Goal: Use online tool/utility: Utilize a website feature to perform a specific function

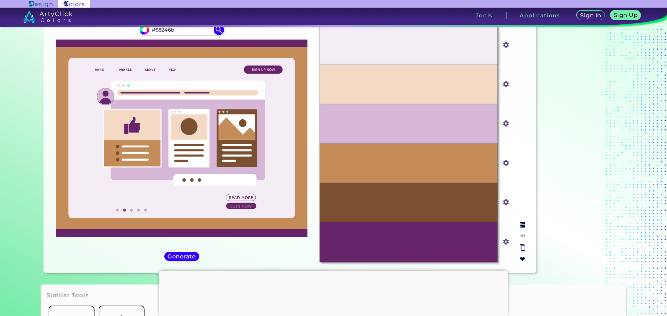
scroll to position [69, 0]
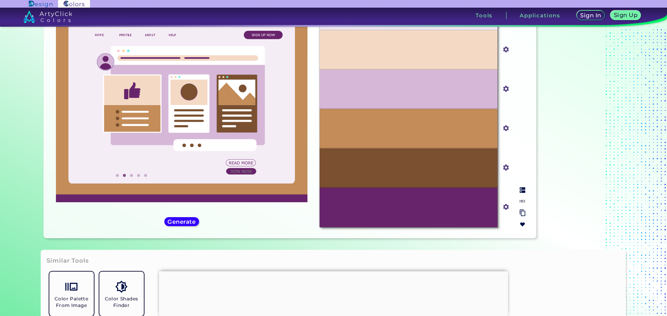
click at [438, 126] on div "#C38C58" at bounding box center [408, 128] width 178 height 39
click at [501, 125] on input "#c38c58" at bounding box center [504, 127] width 9 height 9
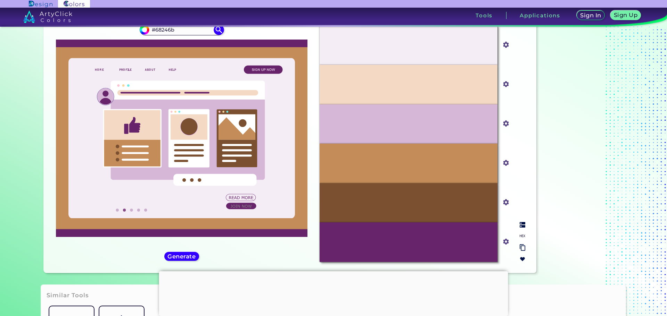
click at [503, 165] on input "#c38c58" at bounding box center [504, 162] width 9 height 9
click at [507, 164] on input "#c38c58" at bounding box center [504, 162] width 9 height 9
click at [505, 165] on input "#c38c58" at bounding box center [504, 162] width 9 height 9
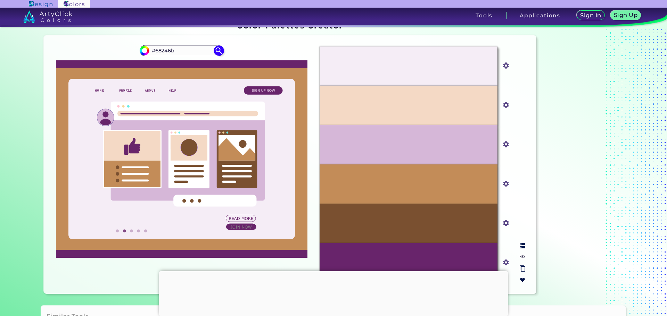
scroll to position [0, 0]
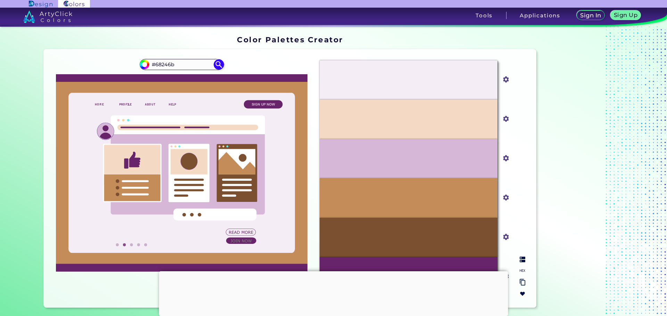
click at [505, 158] on input "#d6b7d8" at bounding box center [504, 157] width 9 height 9
click at [503, 159] on input "#d6b7d8" at bounding box center [504, 157] width 9 height 9
click at [503, 160] on input "#d6b7d8" at bounding box center [504, 157] width 9 height 9
click at [503, 159] on input "#d6b7d8" at bounding box center [504, 157] width 9 height 9
click at [500, 160] on input "#d6b7d8" at bounding box center [504, 157] width 9 height 9
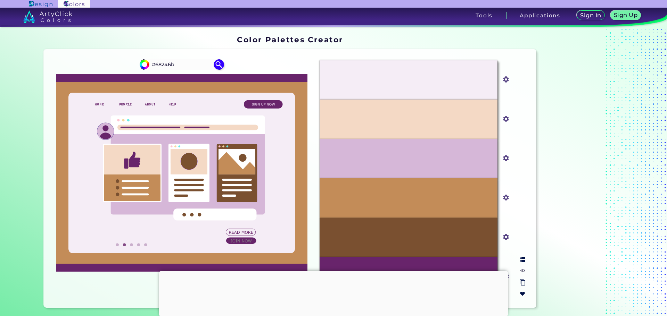
click at [506, 83] on img at bounding box center [505, 79] width 9 height 9
click at [503, 81] on input "#f5edf6" at bounding box center [504, 79] width 9 height 9
click at [505, 80] on input "#f5edf6" at bounding box center [504, 79] width 9 height 9
click at [504, 120] on input "#f4d9c5" at bounding box center [504, 118] width 9 height 9
click at [503, 119] on input "#f4d9c5" at bounding box center [504, 118] width 9 height 9
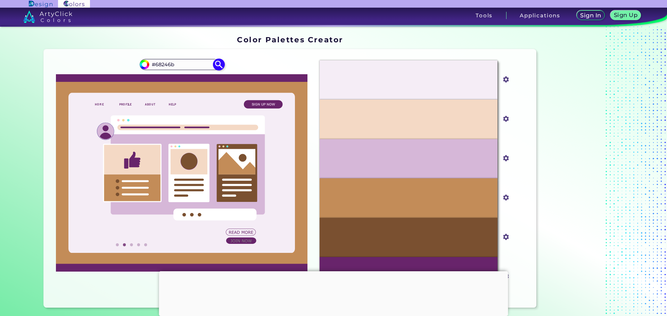
click at [169, 63] on input "#68246b" at bounding box center [181, 64] width 65 height 9
click at [174, 64] on input "#68246b" at bounding box center [181, 64] width 65 height 9
type input "C0AAC1"
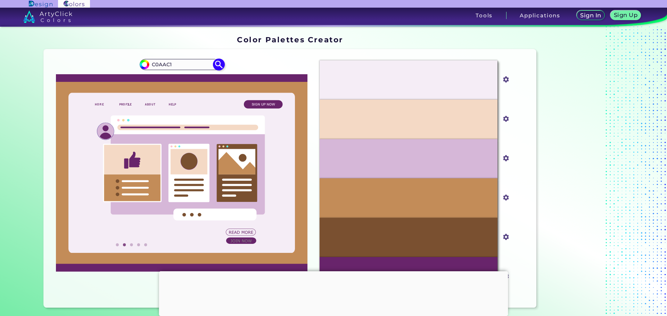
click at [218, 64] on img at bounding box center [218, 64] width 12 height 12
type input "#000000"
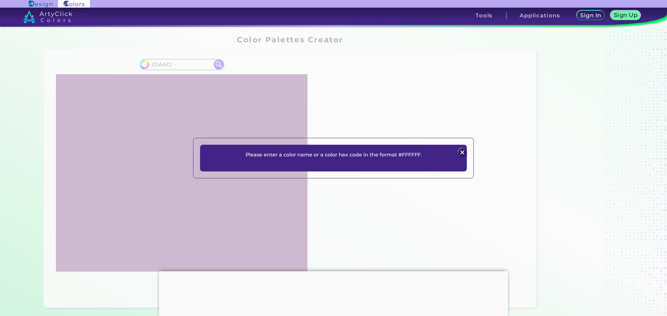
click at [187, 65] on div "Please enter a color name or a color hex code in the format #FFFFFF. Plans Sign…" at bounding box center [333, 158] width 667 height 316
drag, startPoint x: 160, startPoint y: 65, endPoint x: 214, endPoint y: 72, distance: 54.9
click at [164, 67] on div "Please enter a color name or a color hex code in the format #FFFFFF. Plans Sign…" at bounding box center [333, 158] width 667 height 316
click at [460, 154] on img at bounding box center [462, 153] width 8 height 8
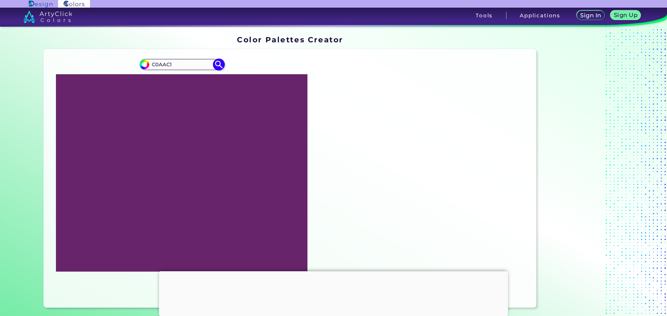
click at [152, 64] on input "C0AAC1" at bounding box center [181, 64] width 65 height 9
click at [151, 64] on input "C0AAC1" at bounding box center [181, 64] width 65 height 9
type input "#C0AAC1"
click at [215, 66] on img at bounding box center [218, 64] width 12 height 12
type input "#c0aac1"
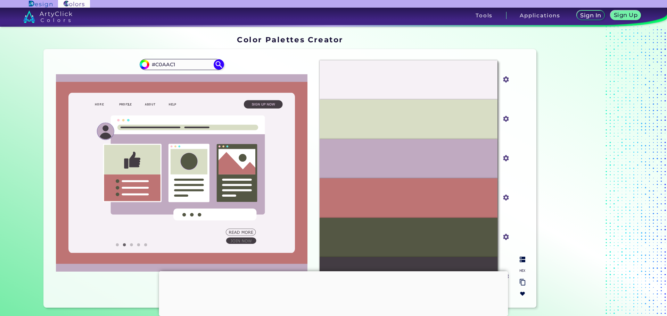
click at [500, 118] on input "#d8ddc5" at bounding box center [504, 118] width 9 height 9
click at [502, 120] on input "#d8ddc5" at bounding box center [504, 118] width 9 height 9
click at [504, 120] on input "#d8ddc5" at bounding box center [504, 118] width 9 height 9
click at [504, 198] on input "#be7474" at bounding box center [504, 197] width 9 height 9
click at [505, 198] on input "#be7474" at bounding box center [504, 197] width 9 height 9
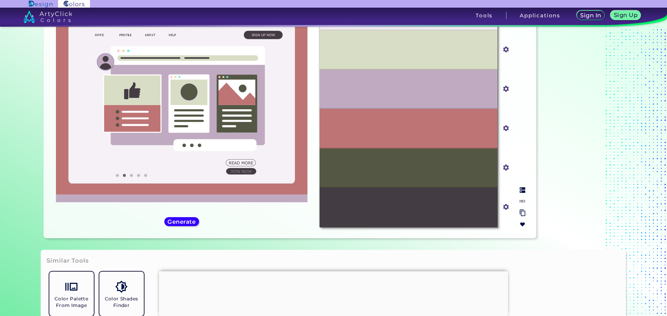
scroll to position [35, 0]
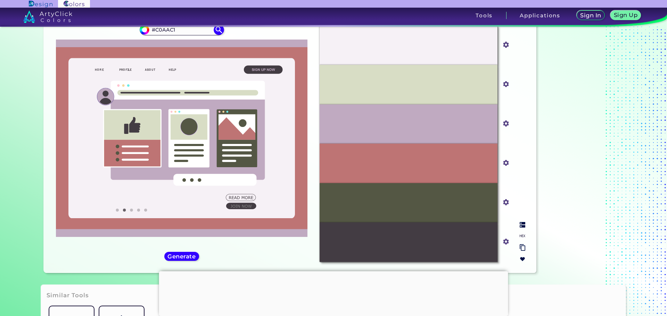
click at [501, 203] on input "#545744" at bounding box center [504, 202] width 9 height 9
click at [503, 203] on input "#545744" at bounding box center [504, 202] width 9 height 9
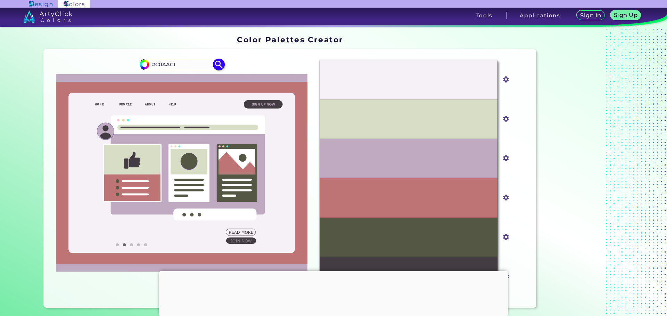
drag, startPoint x: 154, startPoint y: 65, endPoint x: 188, endPoint y: 65, distance: 33.7
click at [188, 65] on input "#C0AAC1" at bounding box center [181, 64] width 65 height 9
type input "#027442"
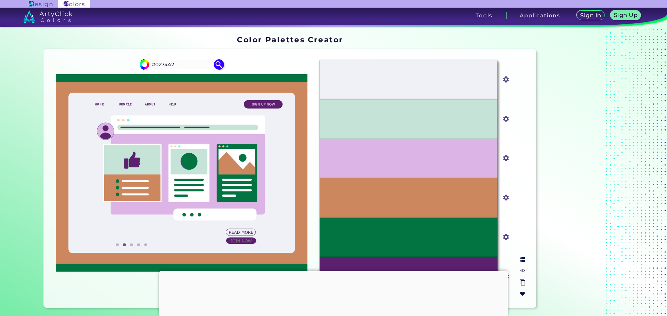
scroll to position [104, 0]
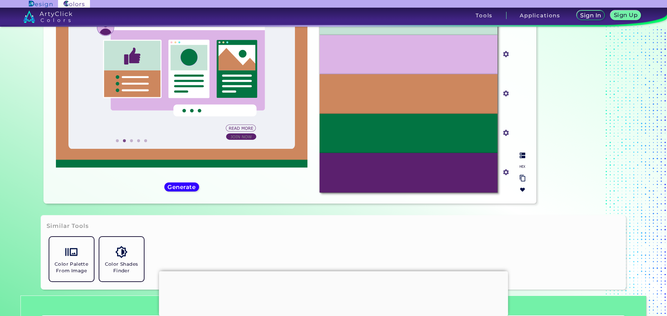
click at [505, 170] on input "#5b206e" at bounding box center [504, 171] width 9 height 9
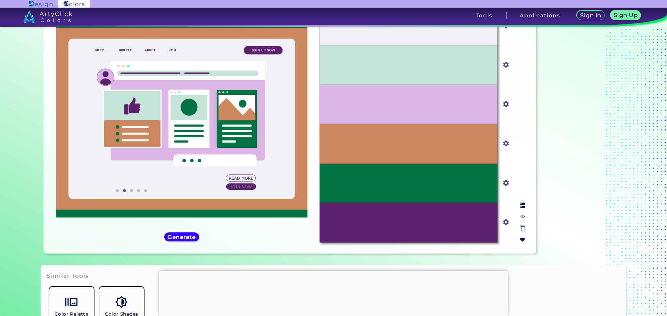
scroll to position [0, 0]
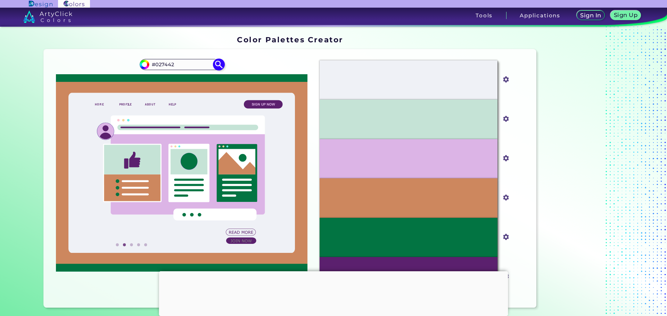
drag, startPoint x: 152, startPoint y: 64, endPoint x: 178, endPoint y: 64, distance: 26.0
click at [178, 64] on input "#027442" at bounding box center [181, 64] width 65 height 9
type input "#68246b"
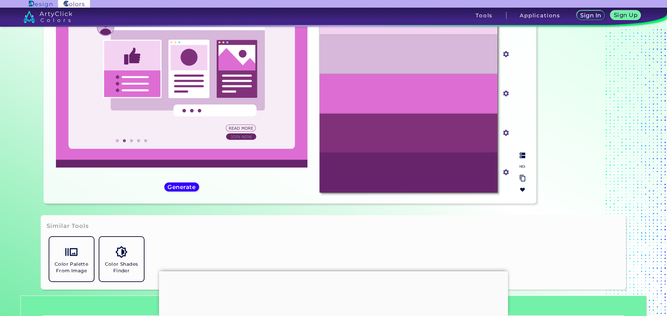
scroll to position [149, 0]
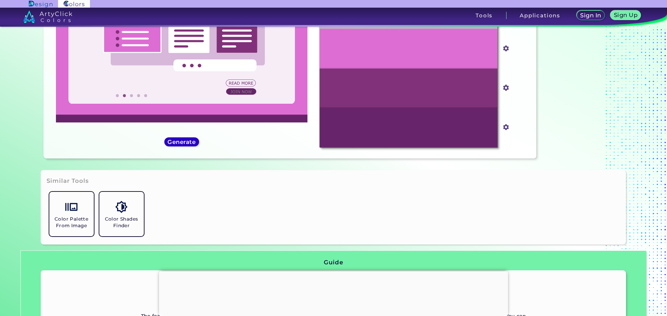
click at [167, 144] on h5 "Generate" at bounding box center [182, 142] width 30 height 6
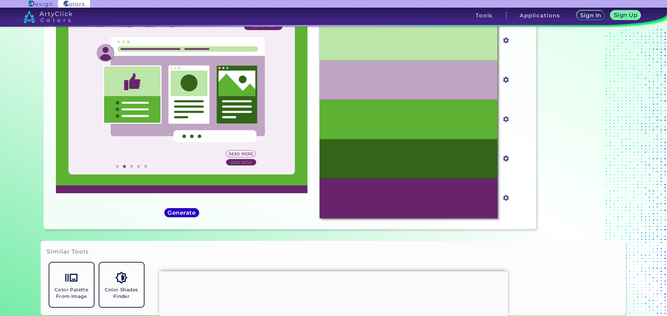
scroll to position [80, 0]
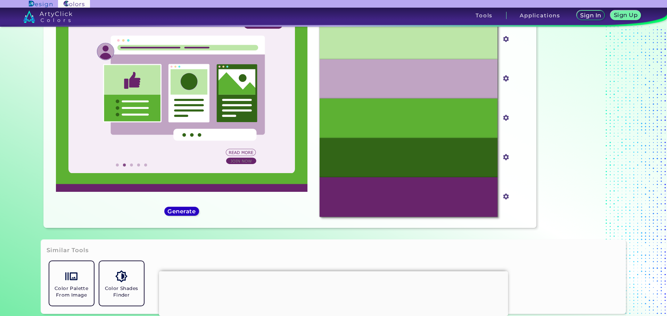
click at [185, 209] on h5 "Generate" at bounding box center [181, 212] width 27 height 6
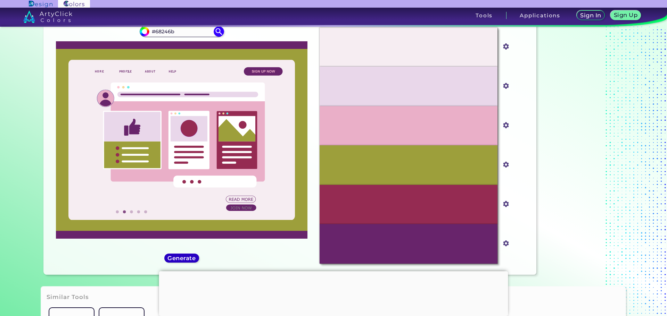
scroll to position [45, 0]
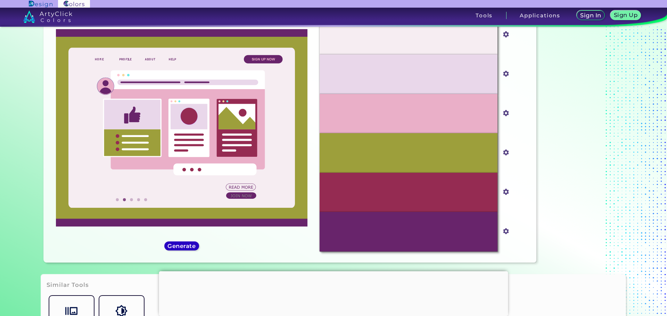
click at [181, 245] on h5 "Generate" at bounding box center [181, 246] width 27 height 6
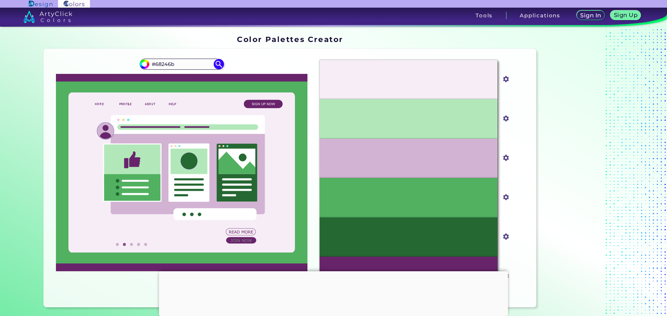
scroll to position [0, 0]
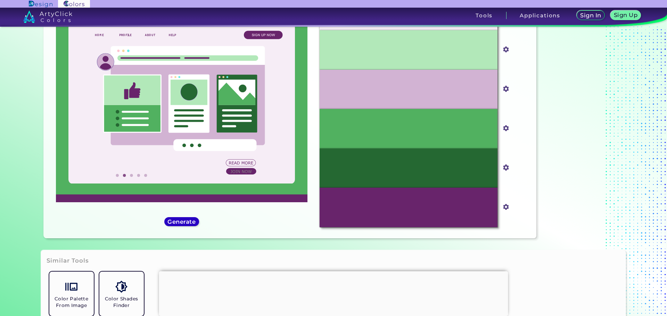
click at [169, 222] on h5 "Generate" at bounding box center [182, 222] width 28 height 6
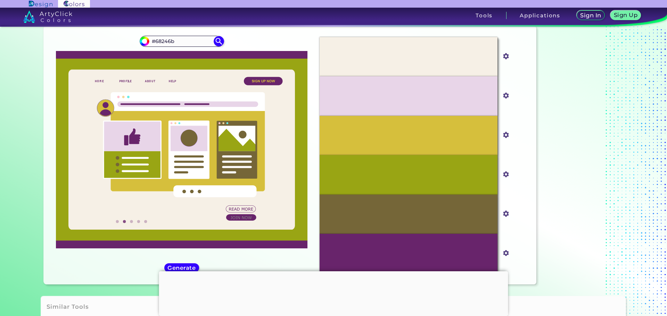
scroll to position [35, 0]
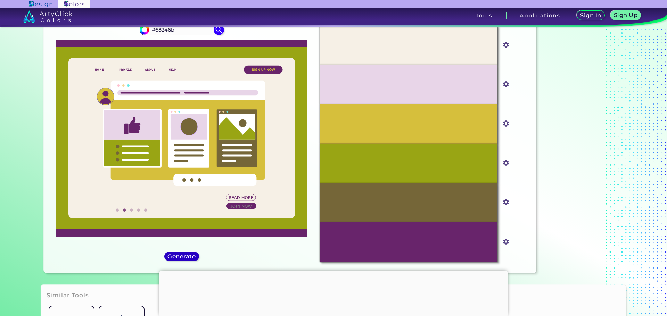
click at [185, 255] on h5 "Generate" at bounding box center [182, 256] width 26 height 5
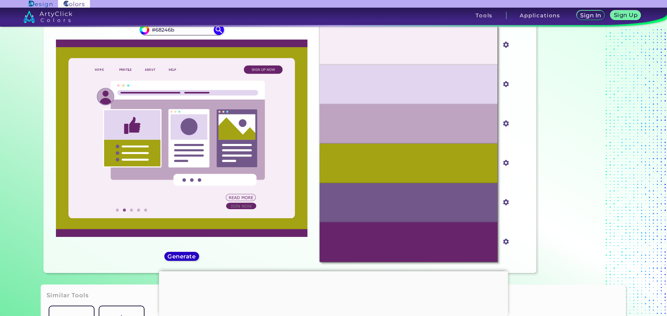
click at [185, 255] on h5 "Generate" at bounding box center [181, 257] width 27 height 6
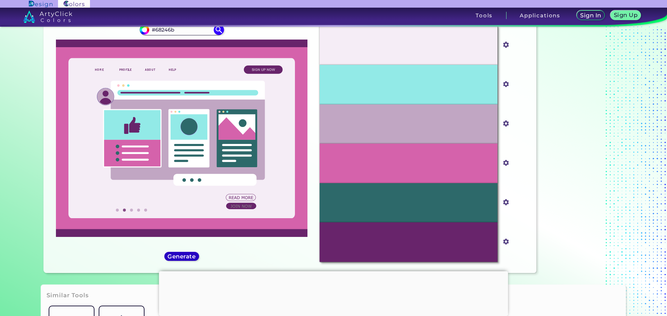
click at [185, 255] on h5 "Generate" at bounding box center [182, 256] width 26 height 5
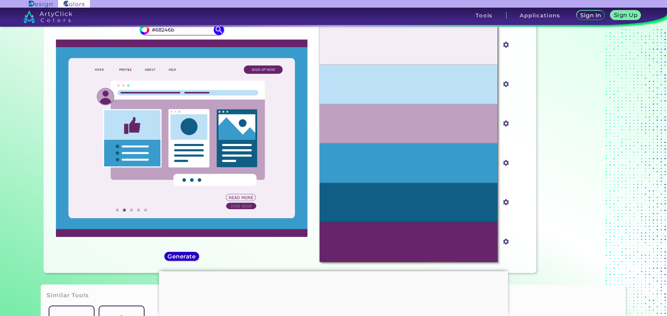
click at [185, 255] on h5 "Generate" at bounding box center [181, 257] width 28 height 6
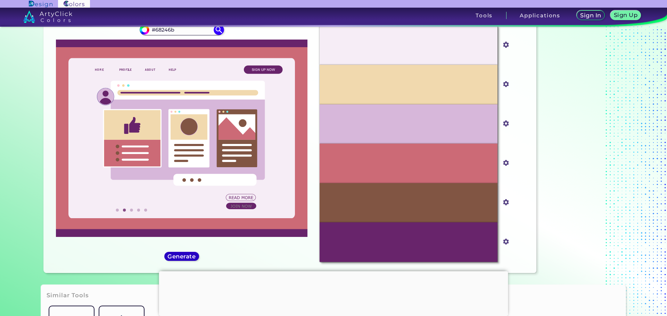
click at [180, 254] on h5 "Generate" at bounding box center [182, 256] width 26 height 5
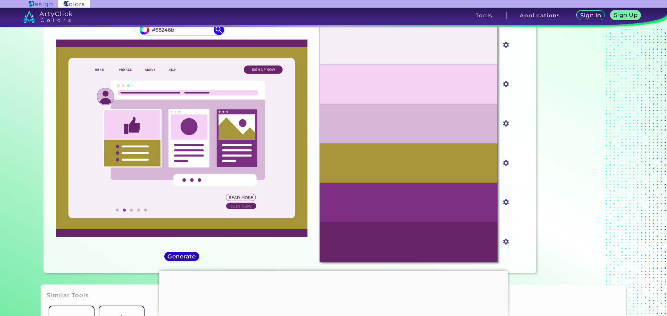
click at [180, 253] on h5 "Generate" at bounding box center [181, 256] width 28 height 6
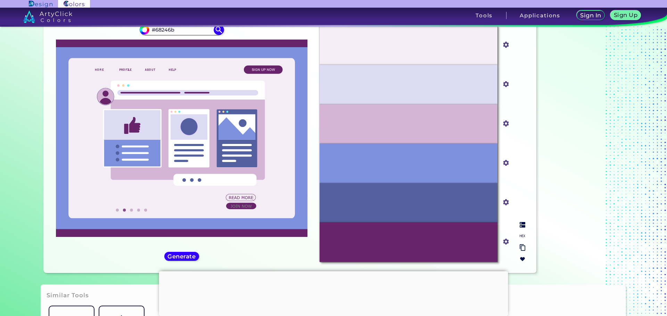
click at [504, 204] on input "#53609f" at bounding box center [504, 202] width 9 height 9
click at [504, 205] on input "#53609f" at bounding box center [504, 202] width 9 height 9
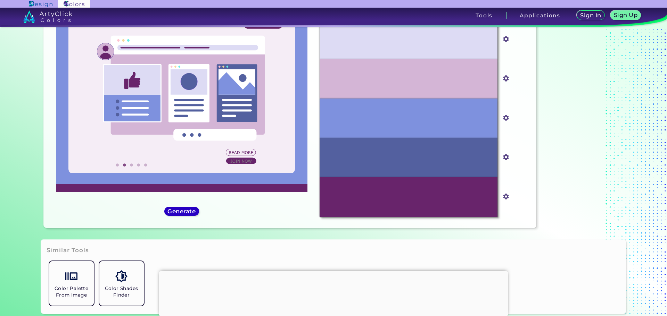
click at [182, 211] on h5 "Generate" at bounding box center [181, 211] width 26 height 5
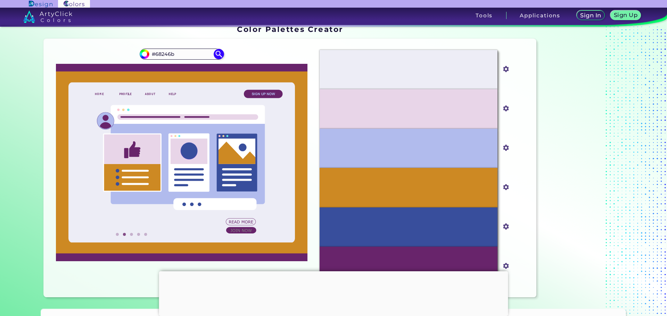
scroll to position [45, 0]
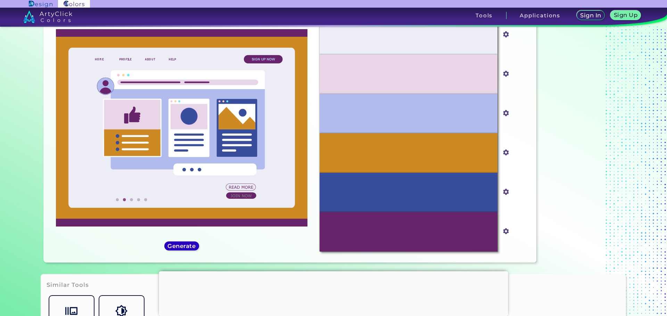
click at [182, 250] on div "Generate" at bounding box center [182, 246] width 32 height 8
click at [179, 245] on h5 "Generate" at bounding box center [182, 246] width 28 height 6
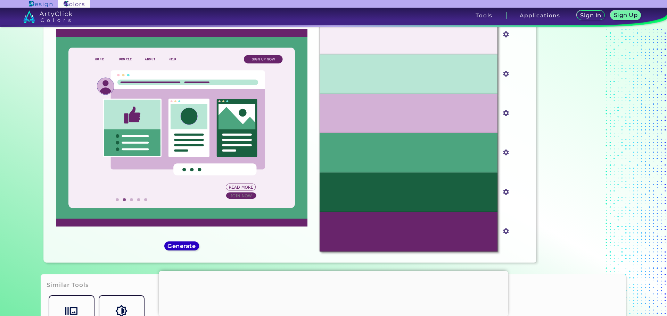
click at [174, 242] on div "Generate" at bounding box center [181, 246] width 31 height 8
click at [170, 246] on h5 "Generate" at bounding box center [181, 246] width 27 height 6
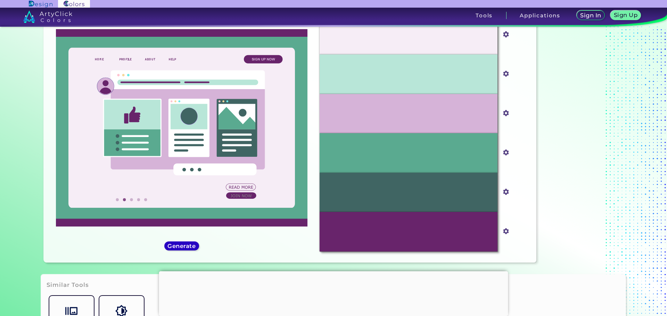
click at [169, 248] on h5 "Generate" at bounding box center [181, 246] width 27 height 6
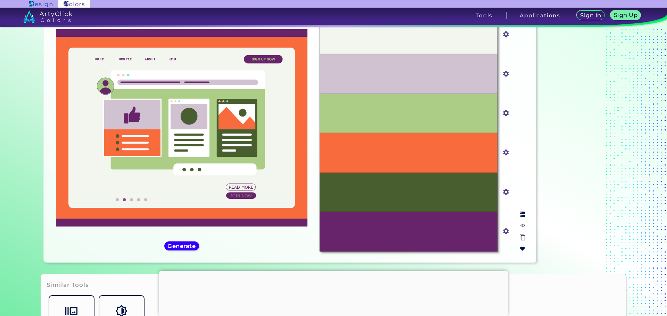
click at [503, 148] on div "#f86b3d" at bounding box center [506, 153] width 10 height 11
click at [502, 151] on input "#f86b3d" at bounding box center [504, 152] width 9 height 9
click at [505, 150] on input "#f86b3d" at bounding box center [504, 152] width 9 height 9
click at [503, 152] on input "#f86b3d" at bounding box center [504, 152] width 9 height 9
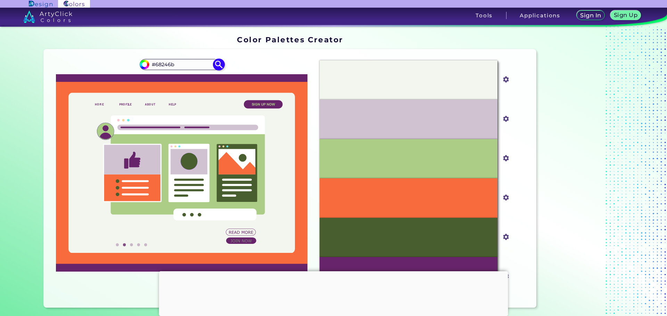
drag, startPoint x: 154, startPoint y: 65, endPoint x: 203, endPoint y: 64, distance: 49.0
click at [203, 64] on input "#68246b" at bounding box center [181, 64] width 65 height 9
type input "#027442"
click at [219, 68] on img at bounding box center [218, 64] width 12 height 12
type input "#027442"
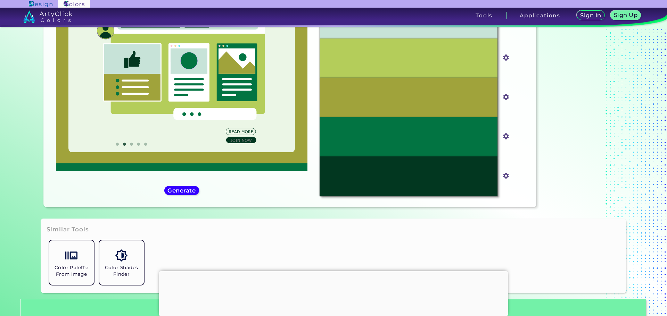
scroll to position [104, 0]
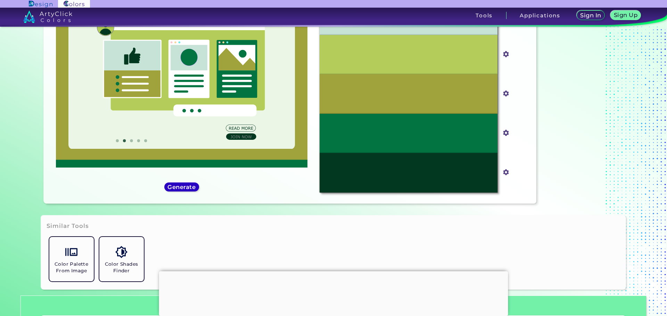
click at [181, 188] on h5 "Generate" at bounding box center [181, 186] width 25 height 5
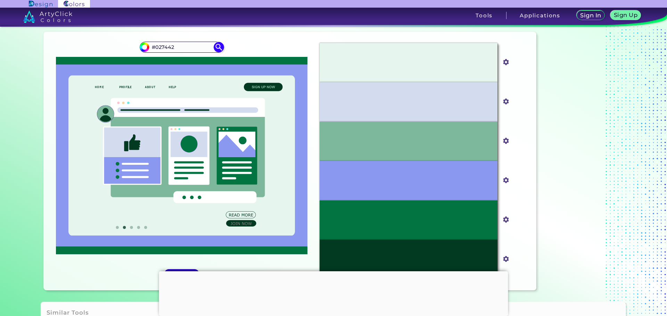
scroll to position [35, 0]
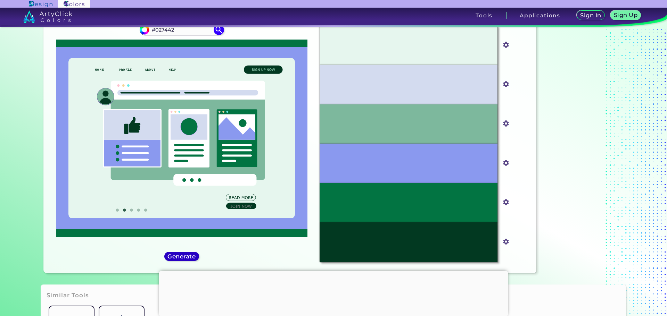
click at [176, 252] on div "Generate" at bounding box center [181, 256] width 33 height 9
click at [176, 252] on div "Generate" at bounding box center [182, 256] width 34 height 9
click at [177, 256] on h5 "Generate" at bounding box center [181, 257] width 28 height 6
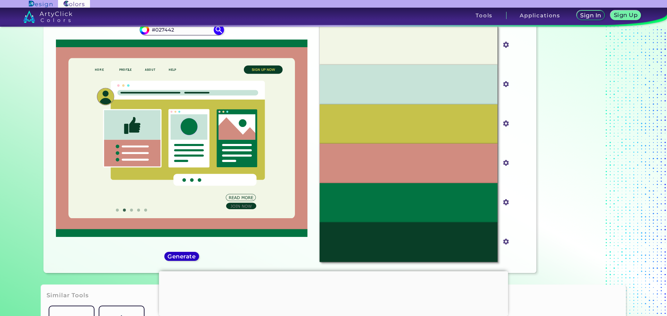
click at [177, 256] on h5 "Generate" at bounding box center [181, 256] width 28 height 6
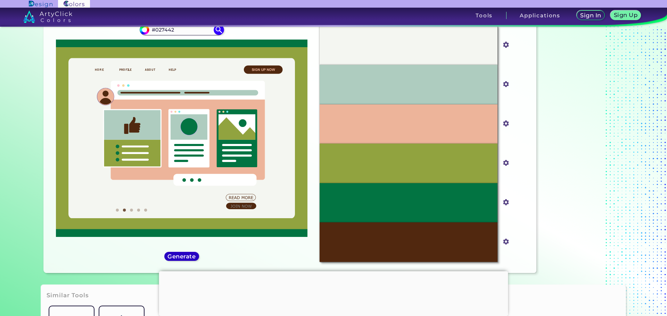
click at [177, 256] on h5 "Generate" at bounding box center [181, 256] width 28 height 6
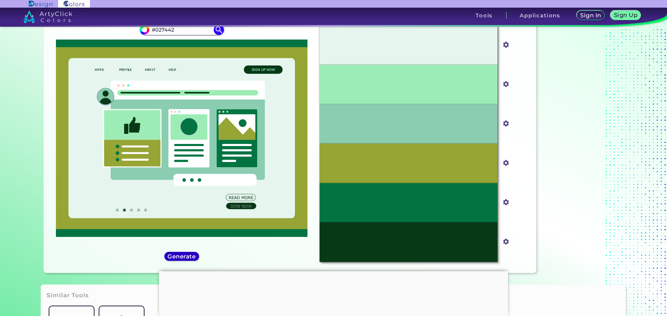
click at [177, 256] on h5 "Generate" at bounding box center [181, 256] width 29 height 6
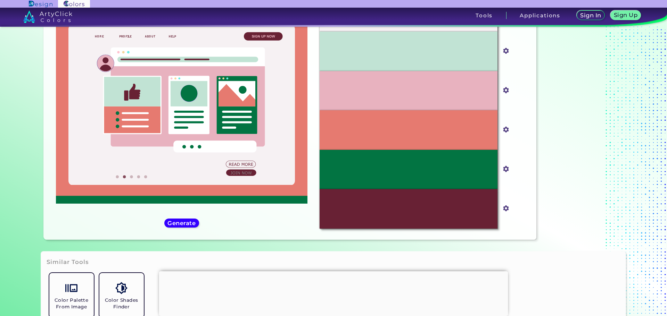
scroll to position [69, 0]
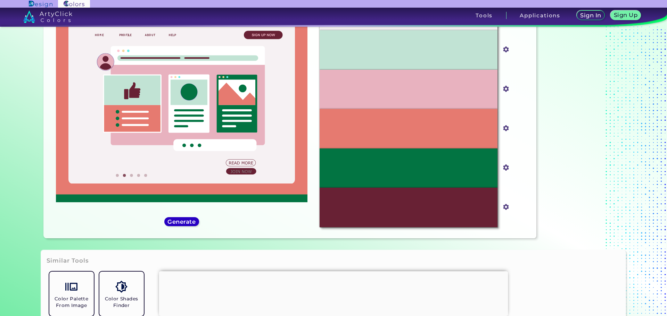
click at [186, 224] on h5 "Generate" at bounding box center [181, 221] width 26 height 5
